Goal: Navigation & Orientation: Find specific page/section

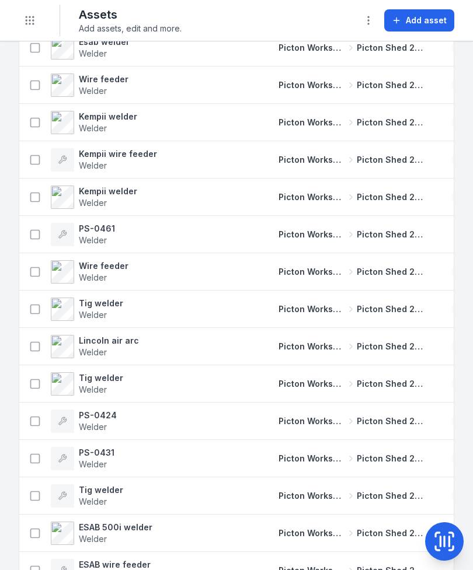
scroll to position [3752, 0]
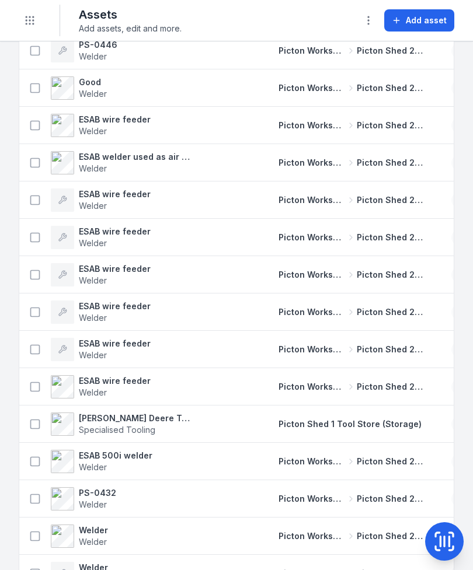
click at [39, 18] on button "Toggle Navigation" at bounding box center [30, 20] width 22 height 22
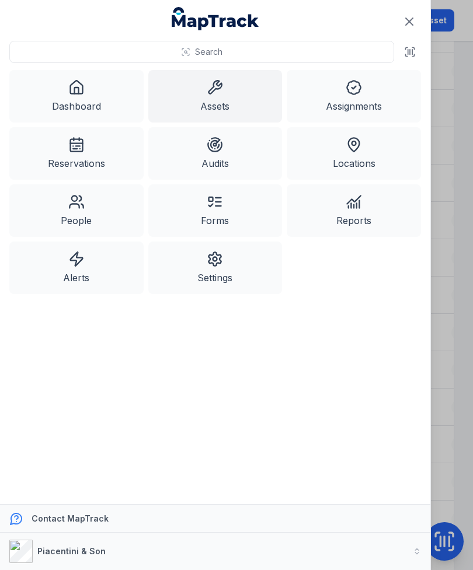
scroll to position [4364, 0]
click at [74, 162] on link "Reservations" at bounding box center [76, 153] width 134 height 53
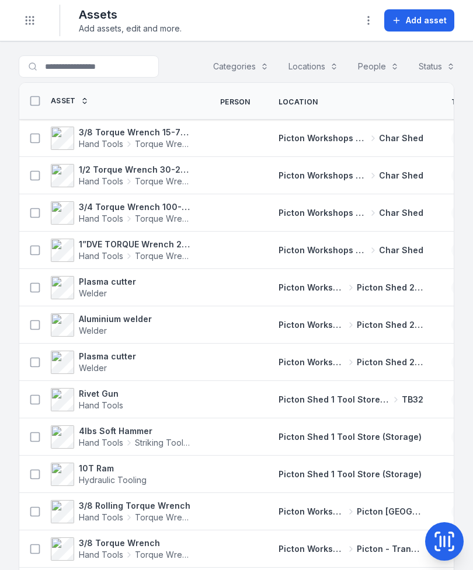
click at [20, 20] on button "Toggle Navigation" at bounding box center [30, 20] width 22 height 22
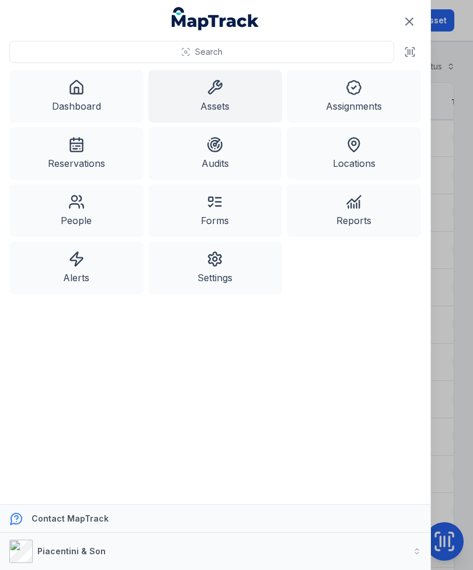
click at [67, 285] on link "Alerts" at bounding box center [76, 268] width 134 height 53
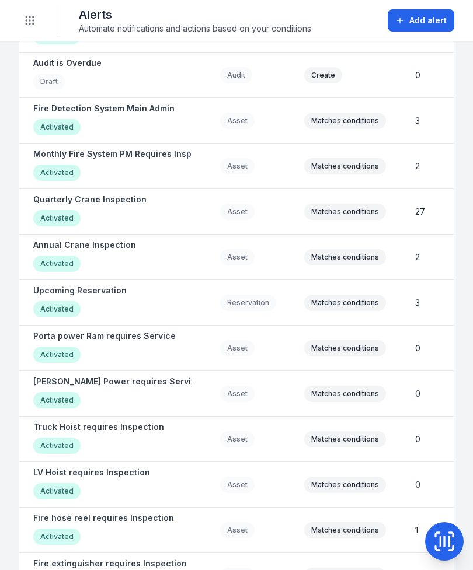
scroll to position [794, 0]
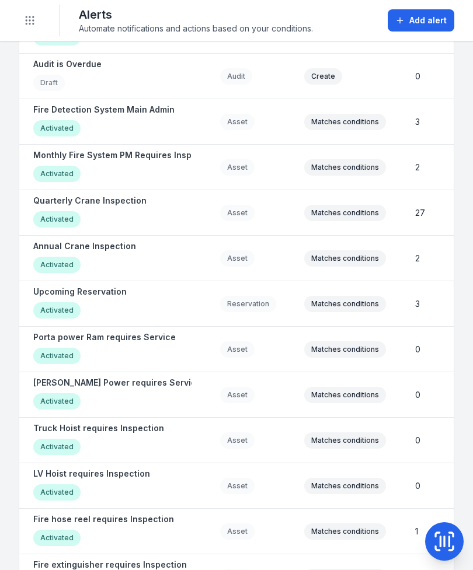
click at [106, 297] on strong "Upcoming Reservation" at bounding box center [79, 292] width 93 height 12
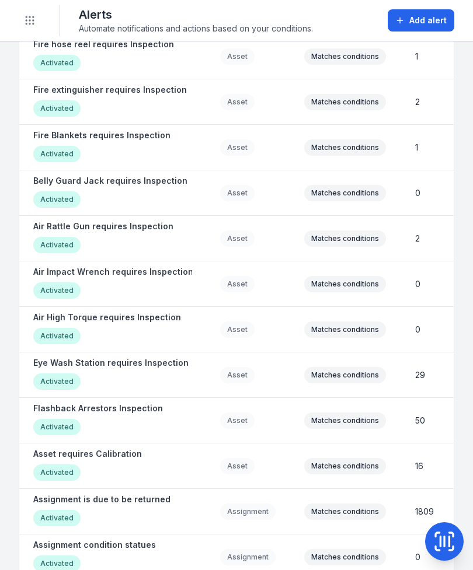
scroll to position [1273, 0]
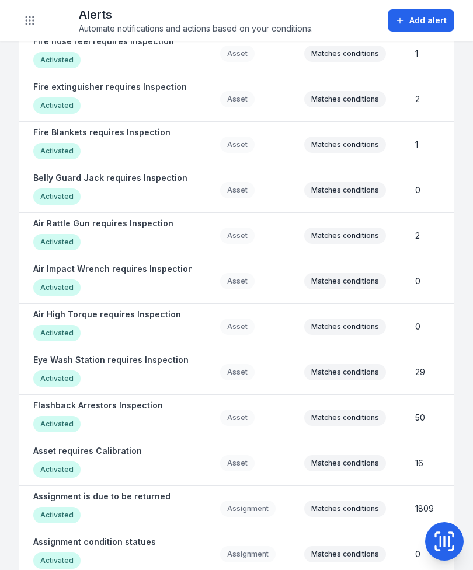
click at [50, 406] on strong "Flashback Arrestors Inspection" at bounding box center [98, 406] width 130 height 12
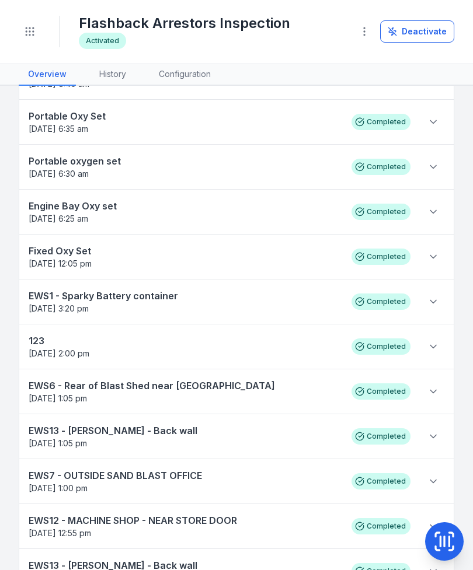
scroll to position [360, 0]
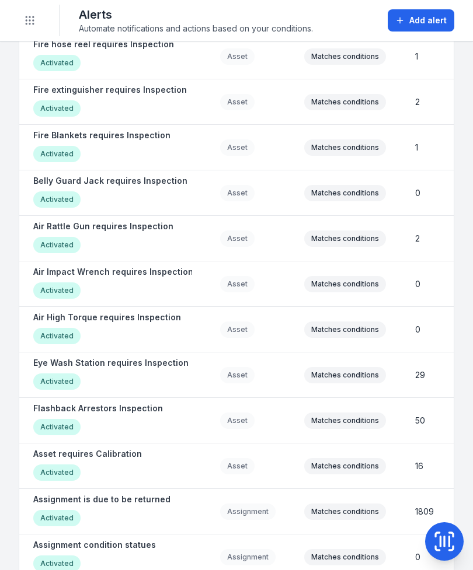
scroll to position [1271, 0]
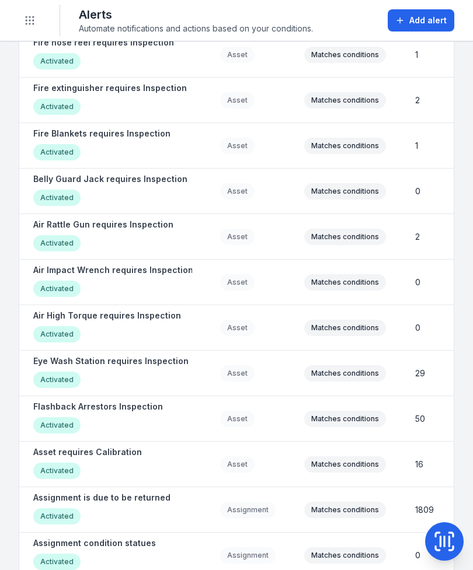
click at [61, 469] on div "Activated" at bounding box center [56, 471] width 47 height 16
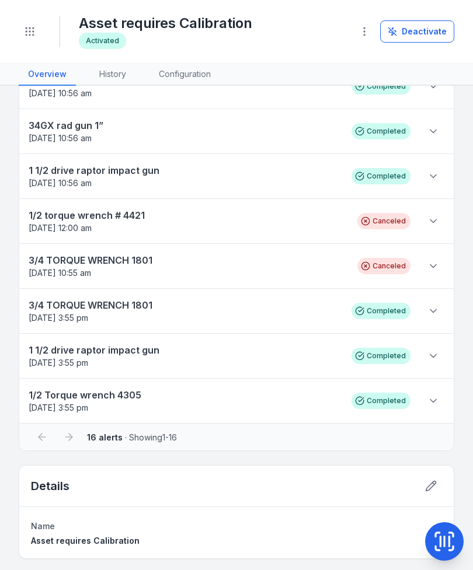
scroll to position [396, 0]
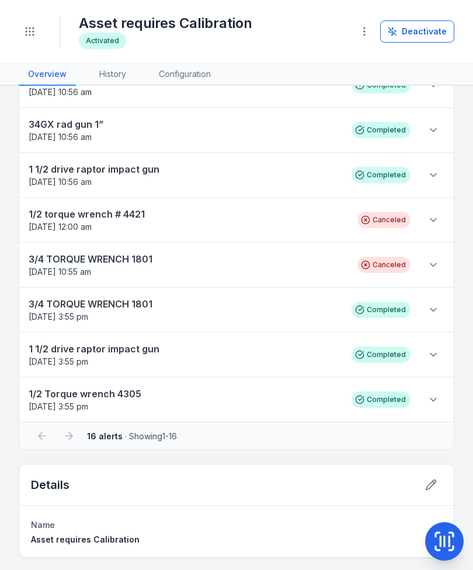
click at [429, 262] on icon at bounding box center [433, 265] width 12 height 12
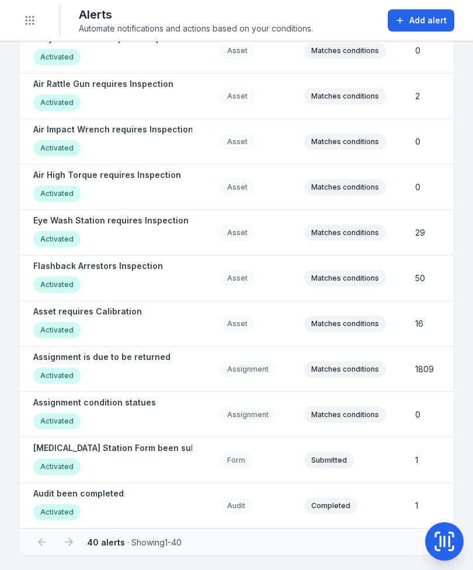
scroll to position [1412, 0]
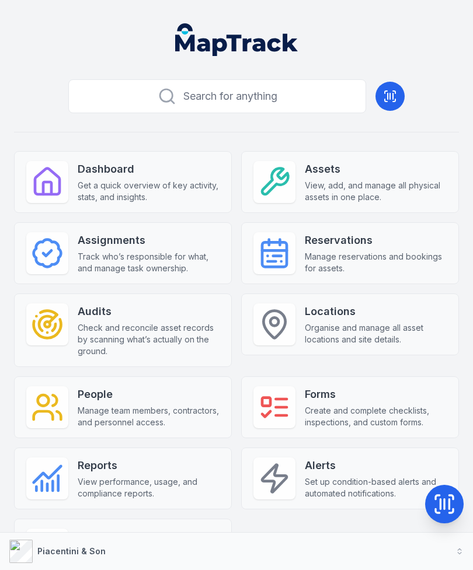
click at [325, 176] on strong "Assets" at bounding box center [376, 169] width 142 height 16
